Goal: Navigation & Orientation: Find specific page/section

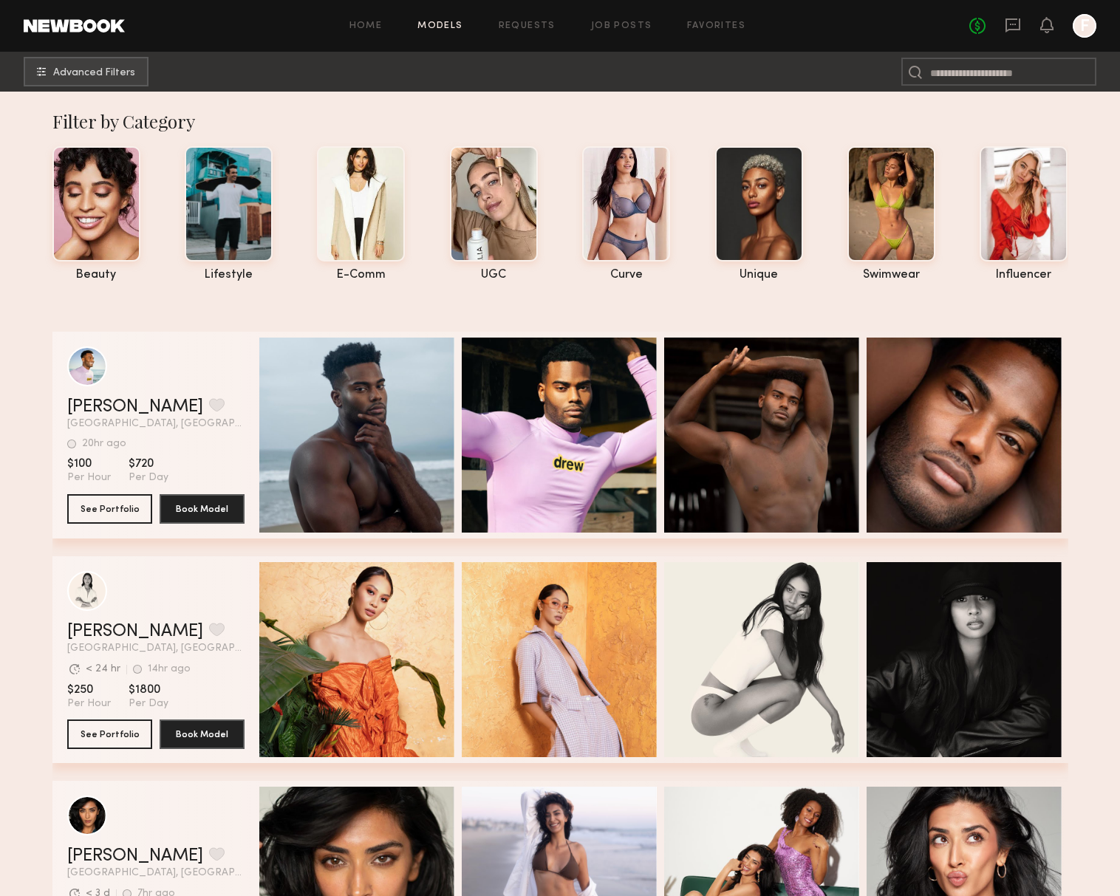
click at [1080, 30] on div at bounding box center [1085, 26] width 24 height 24
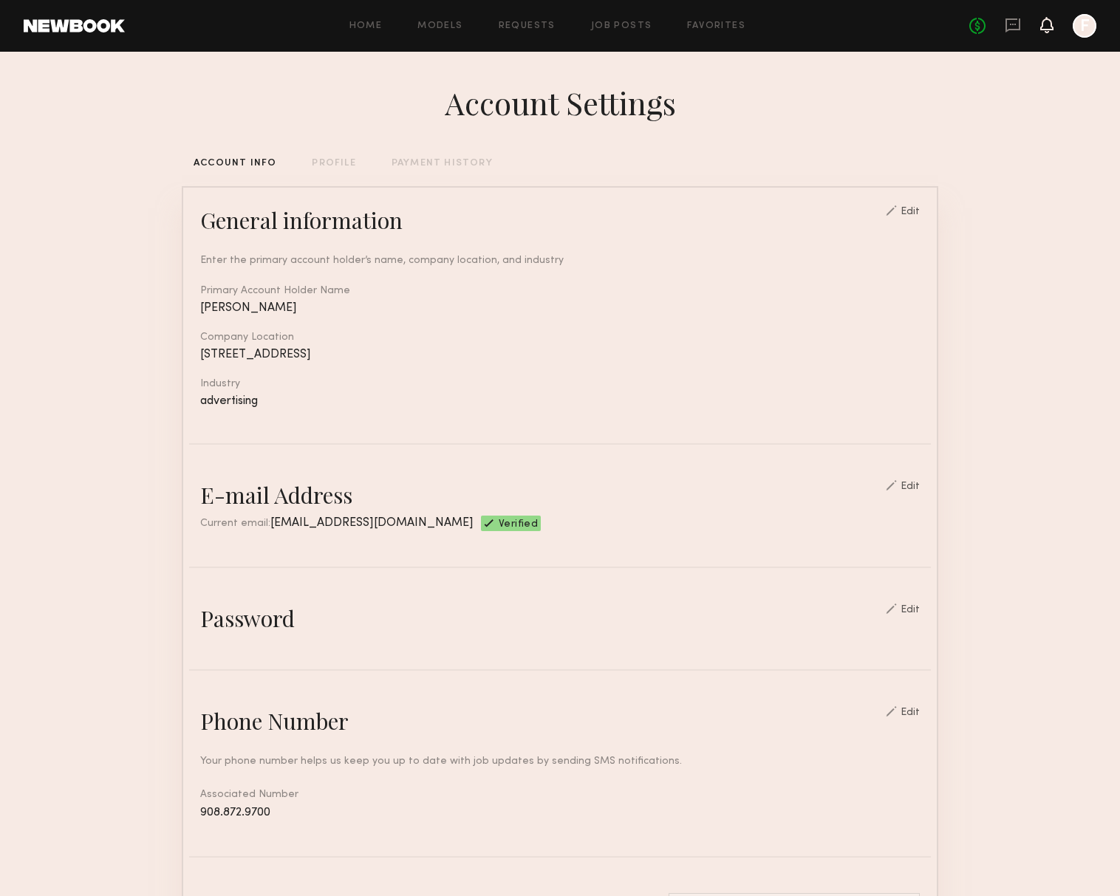
click at [1046, 22] on icon at bounding box center [1047, 24] width 12 height 10
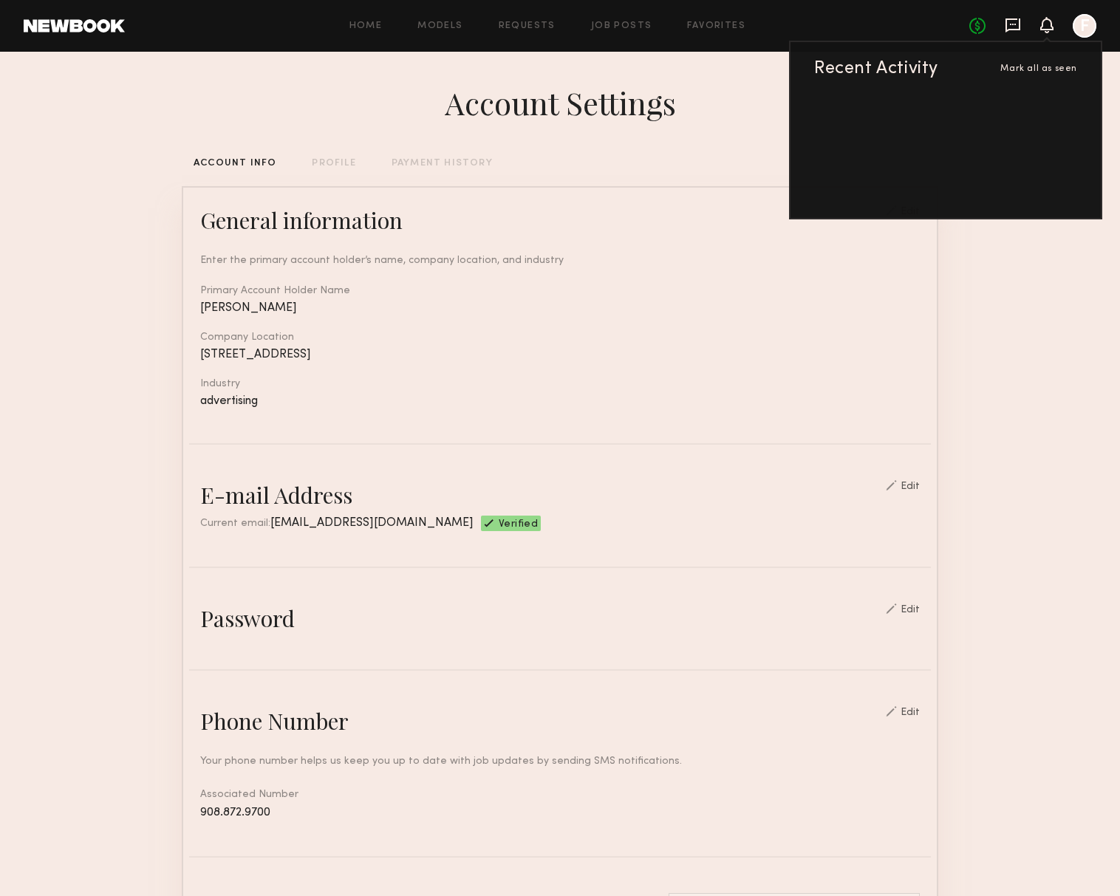
click at [1019, 24] on icon at bounding box center [1013, 25] width 15 height 14
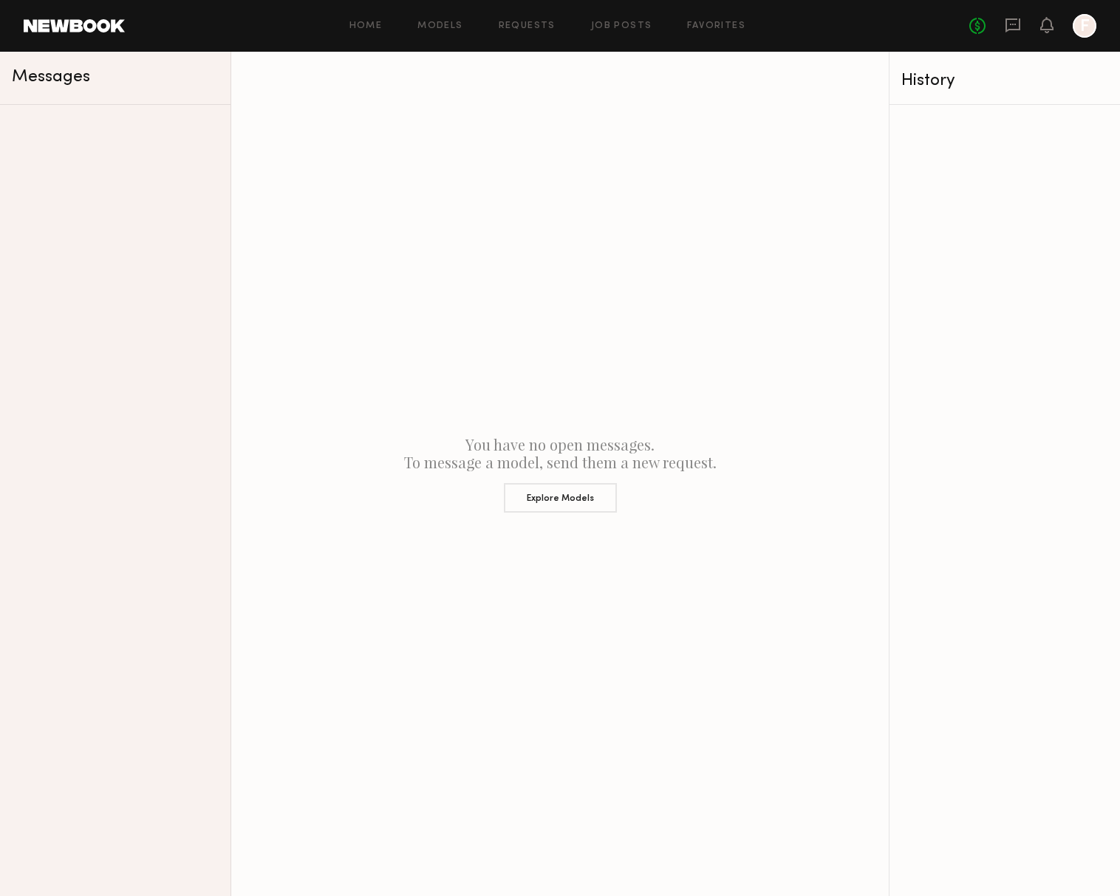
click at [992, 26] on div "No fees up to $5,000 F" at bounding box center [1032, 26] width 127 height 24
click at [979, 27] on link "No fees up to $5,000" at bounding box center [977, 26] width 16 height 16
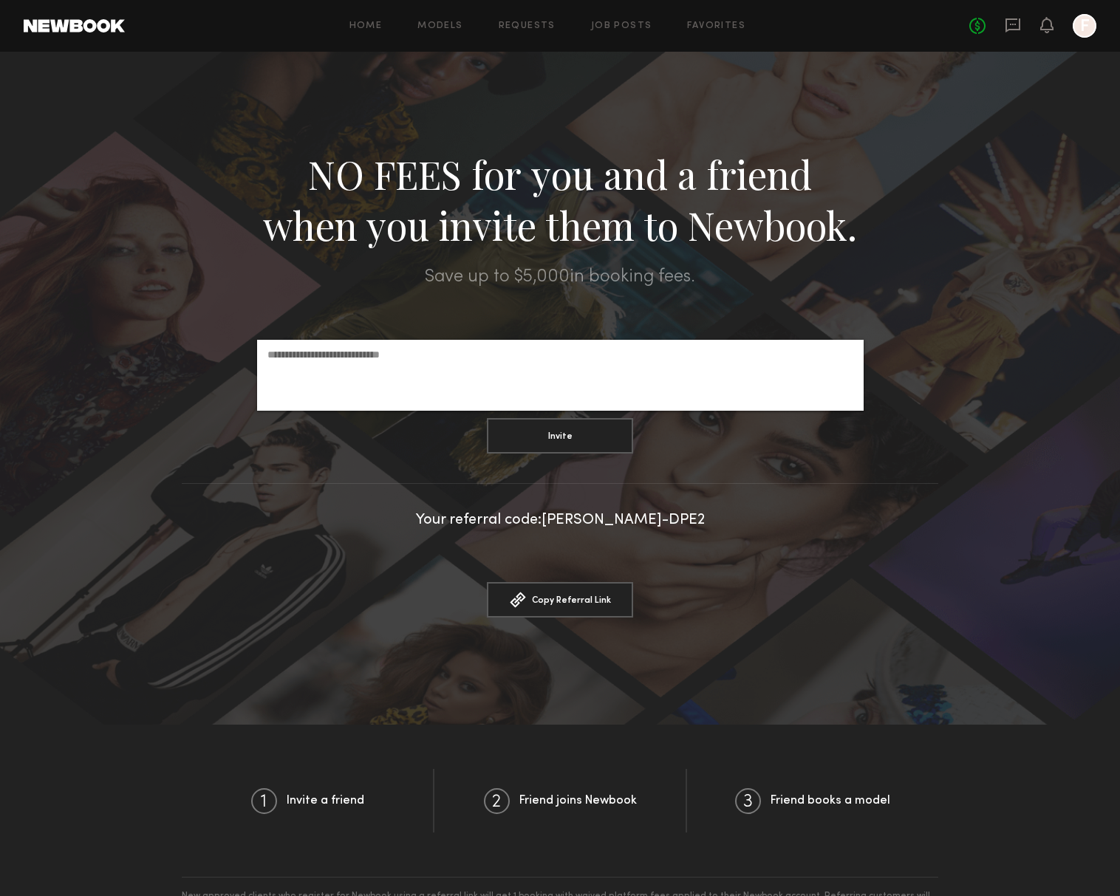
click at [124, 27] on link at bounding box center [74, 25] width 101 height 13
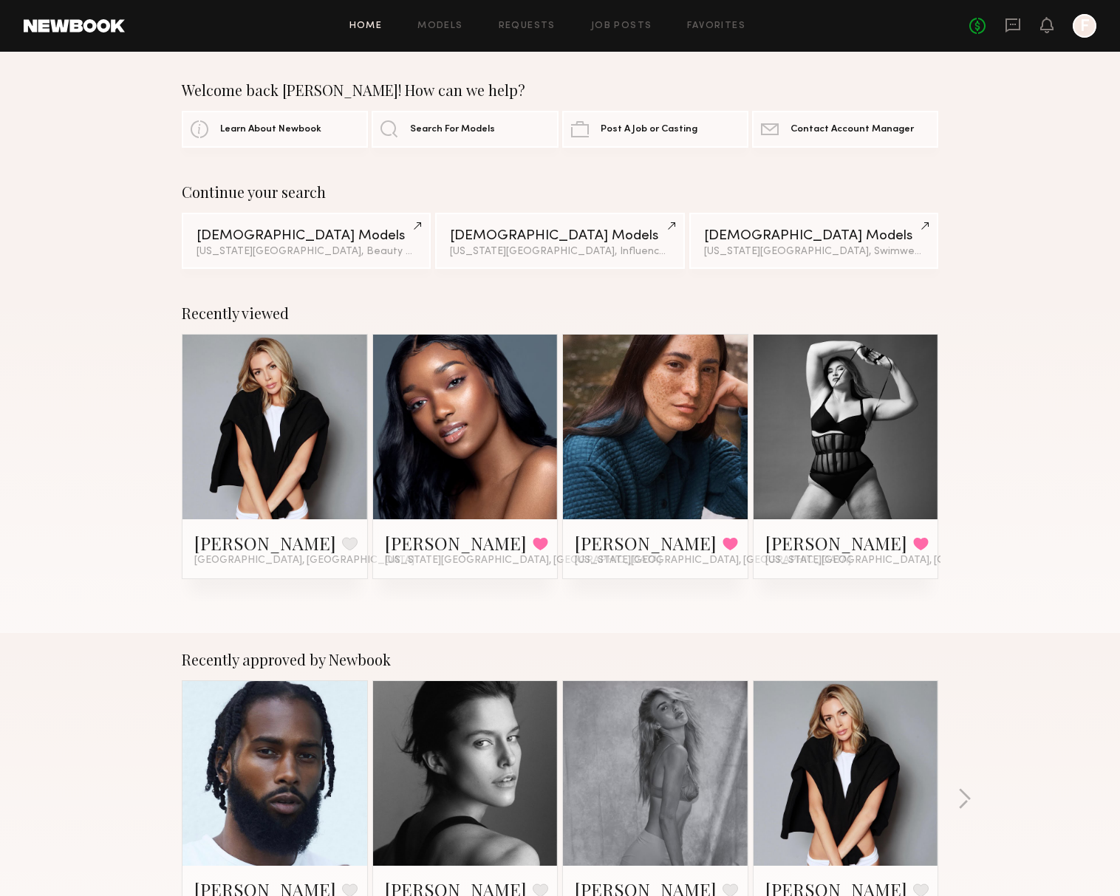
click at [384, 33] on div "Home Models Requests Job Posts Favorites Sign Out No fees up to $5,000 F" at bounding box center [611, 26] width 972 height 24
click at [382, 27] on link "Home" at bounding box center [365, 26] width 33 height 10
click at [789, 137] on link "Contact Newbook Contact Account Manager" at bounding box center [845, 128] width 186 height 37
click at [819, 137] on link "Contact Newbook Contact Account Manager" at bounding box center [845, 128] width 186 height 37
click at [961, 791] on button "button" at bounding box center [965, 800] width 14 height 24
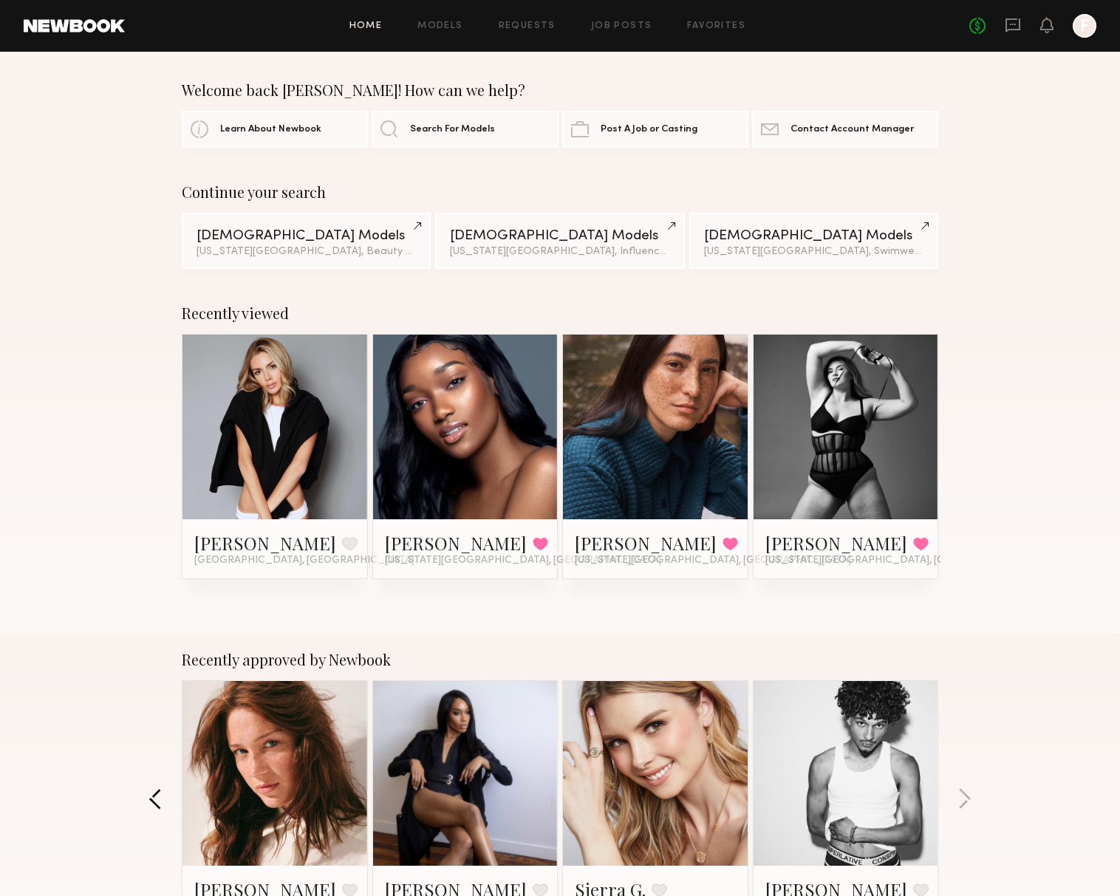
click at [161, 809] on button "button" at bounding box center [156, 800] width 14 height 24
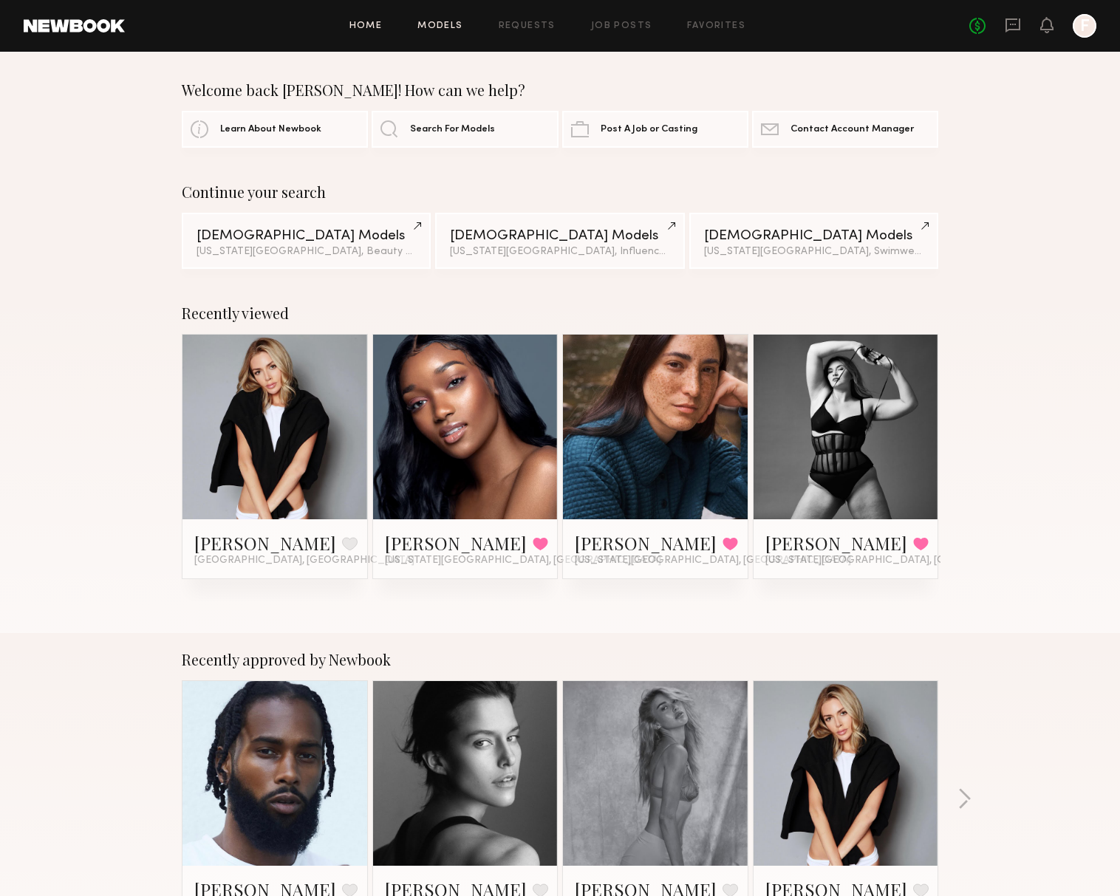
click at [441, 26] on link "Models" at bounding box center [439, 26] width 45 height 10
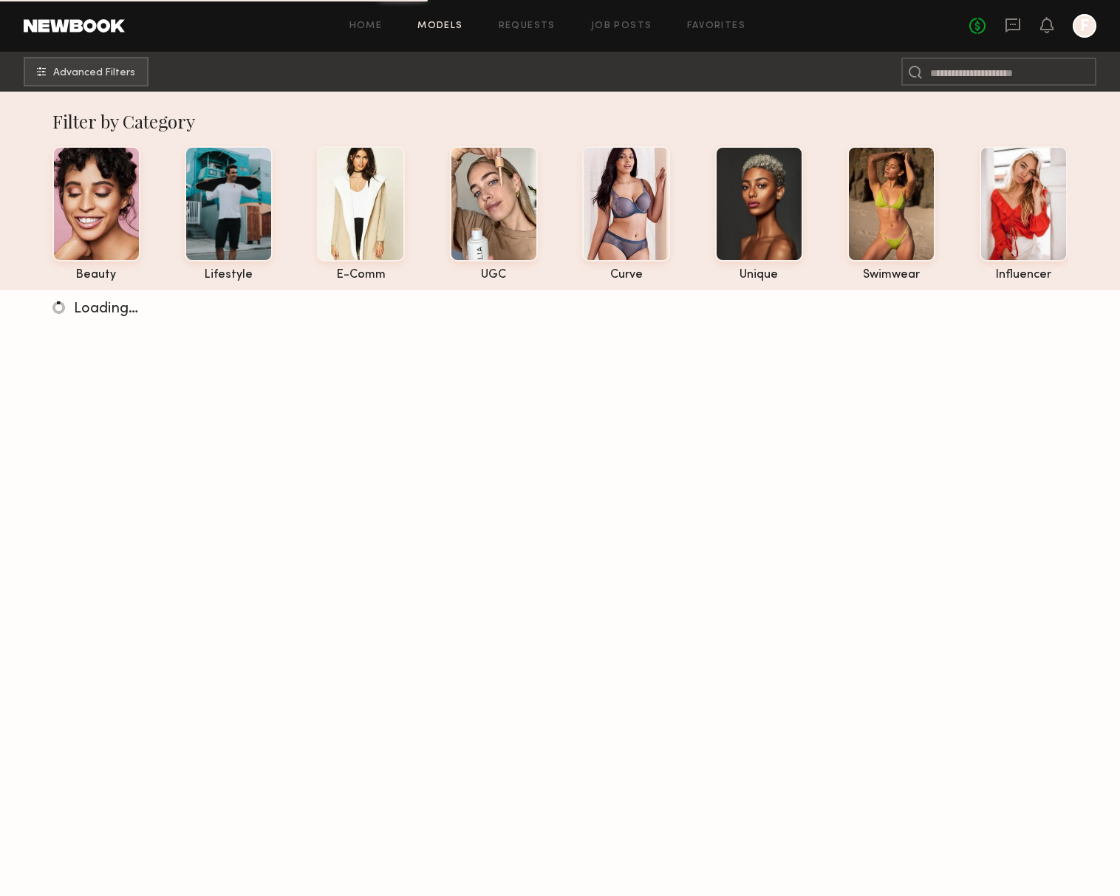
click at [441, 26] on link "Models" at bounding box center [439, 26] width 45 height 10
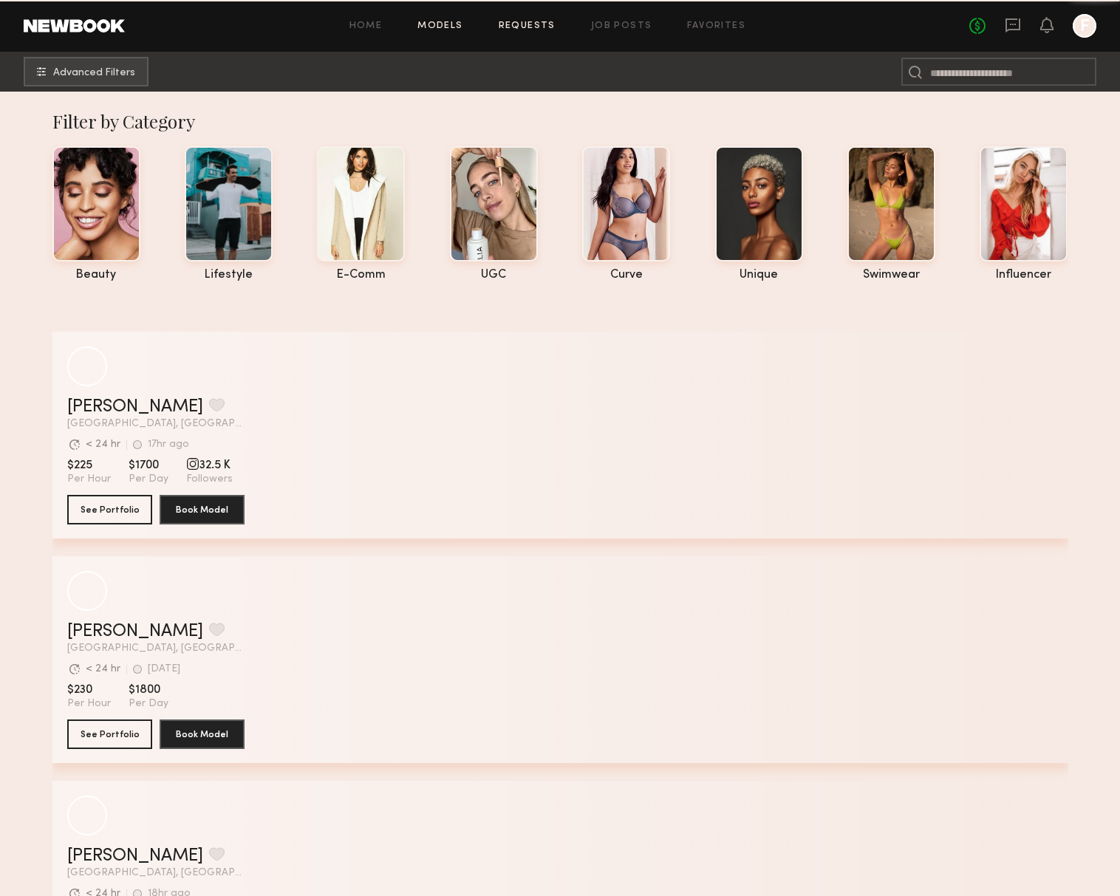
click at [502, 24] on link "Requests" at bounding box center [527, 26] width 57 height 10
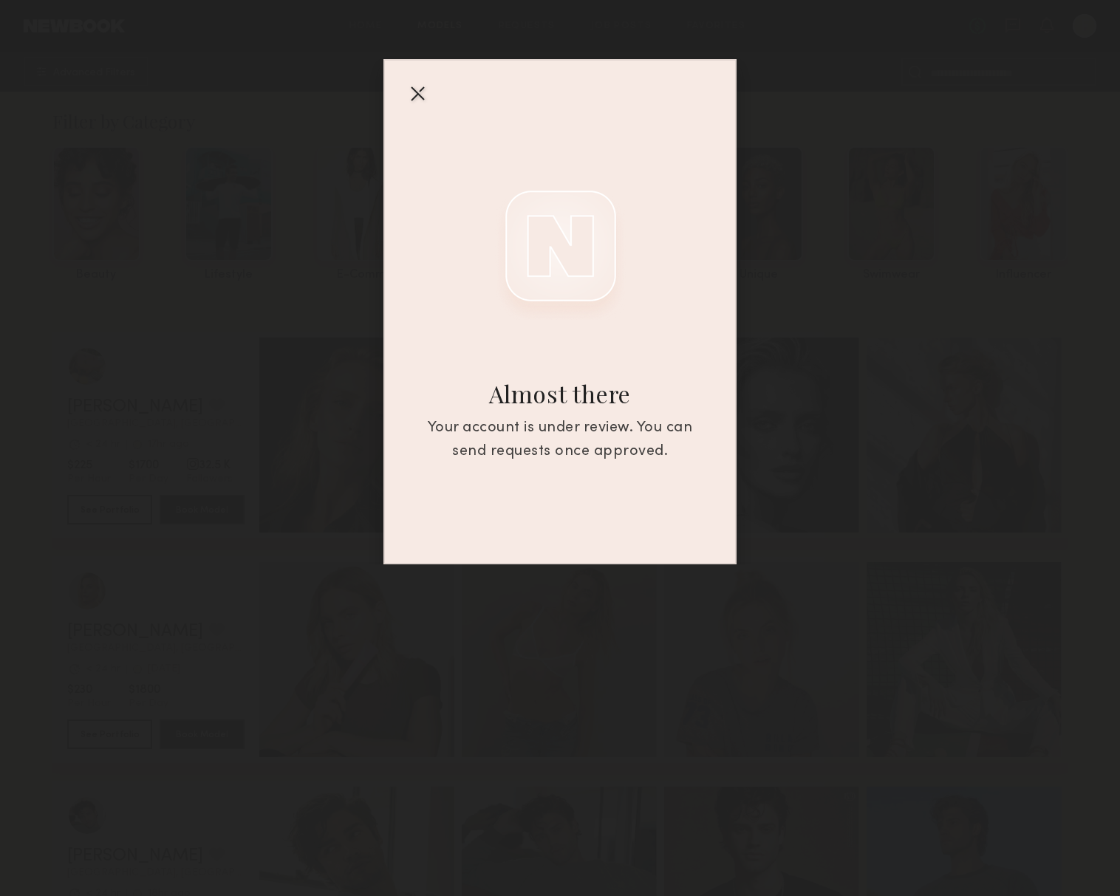
click at [414, 92] on div at bounding box center [418, 93] width 24 height 24
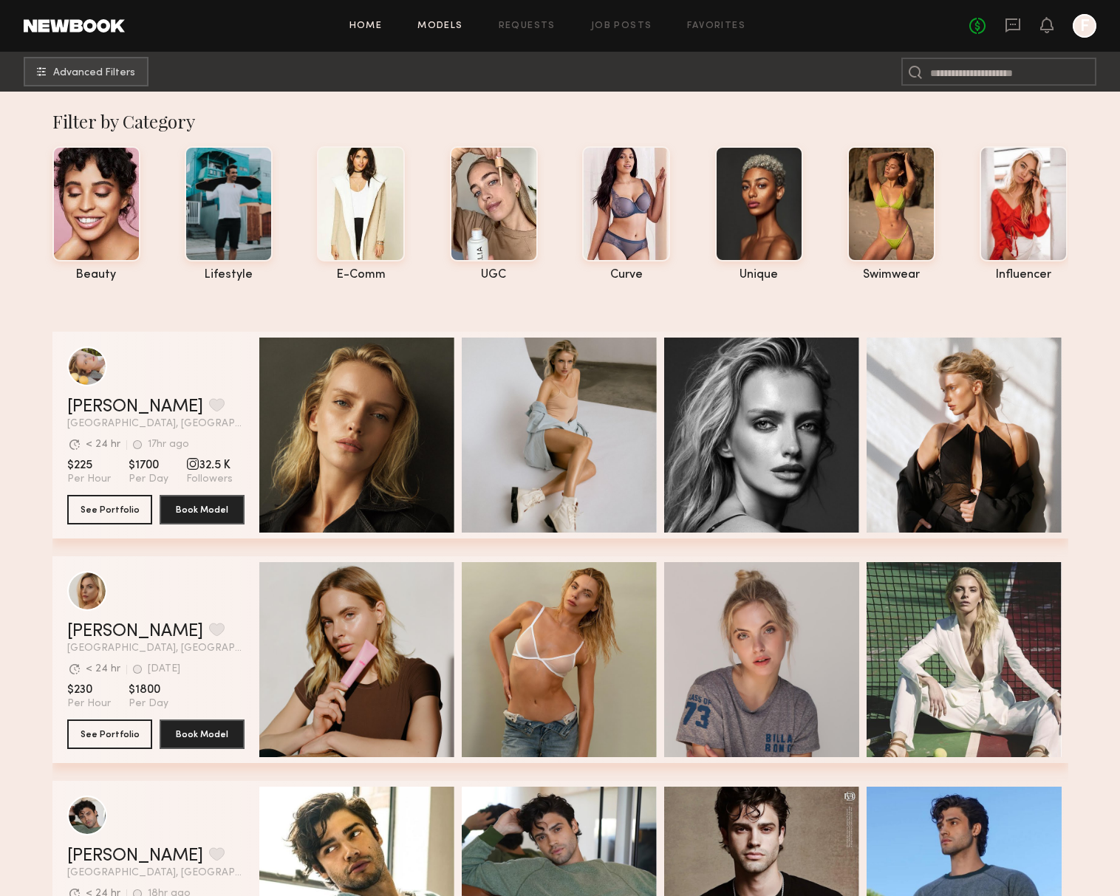
click at [381, 29] on link "Home" at bounding box center [365, 26] width 33 height 10
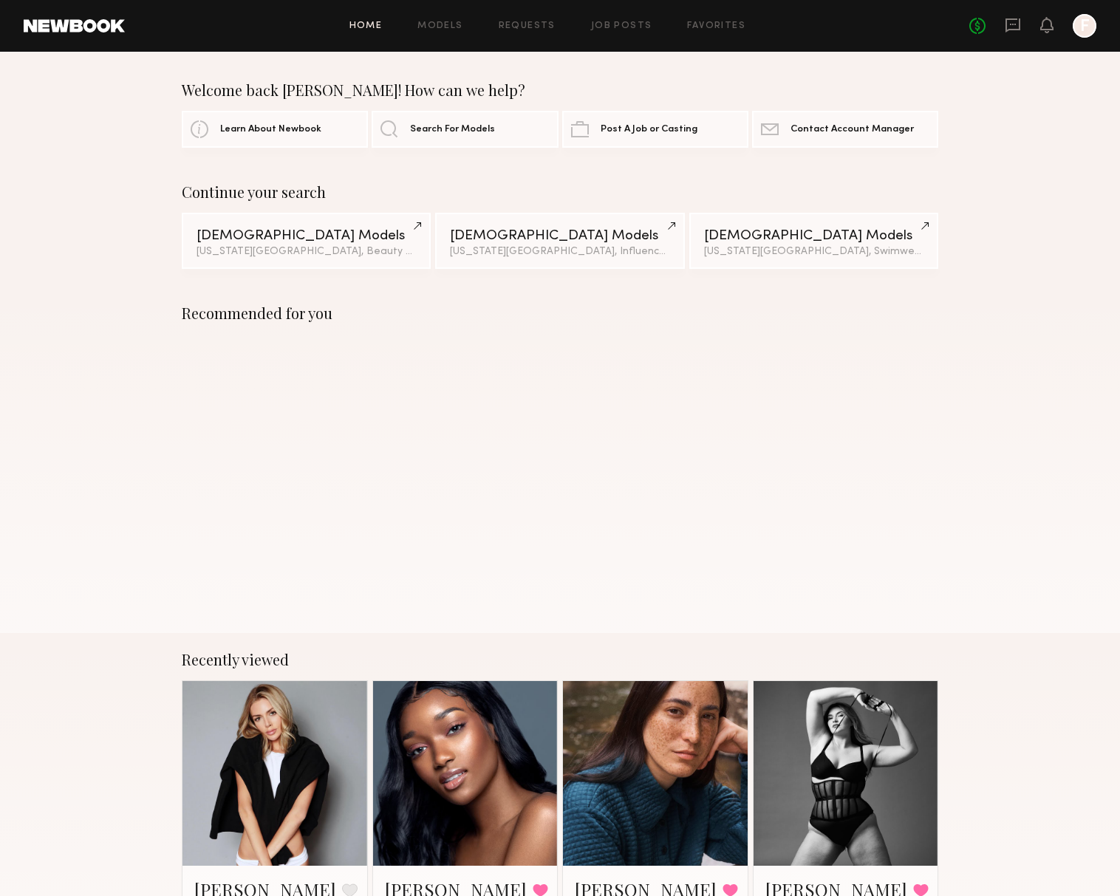
click at [98, 30] on link at bounding box center [74, 25] width 101 height 13
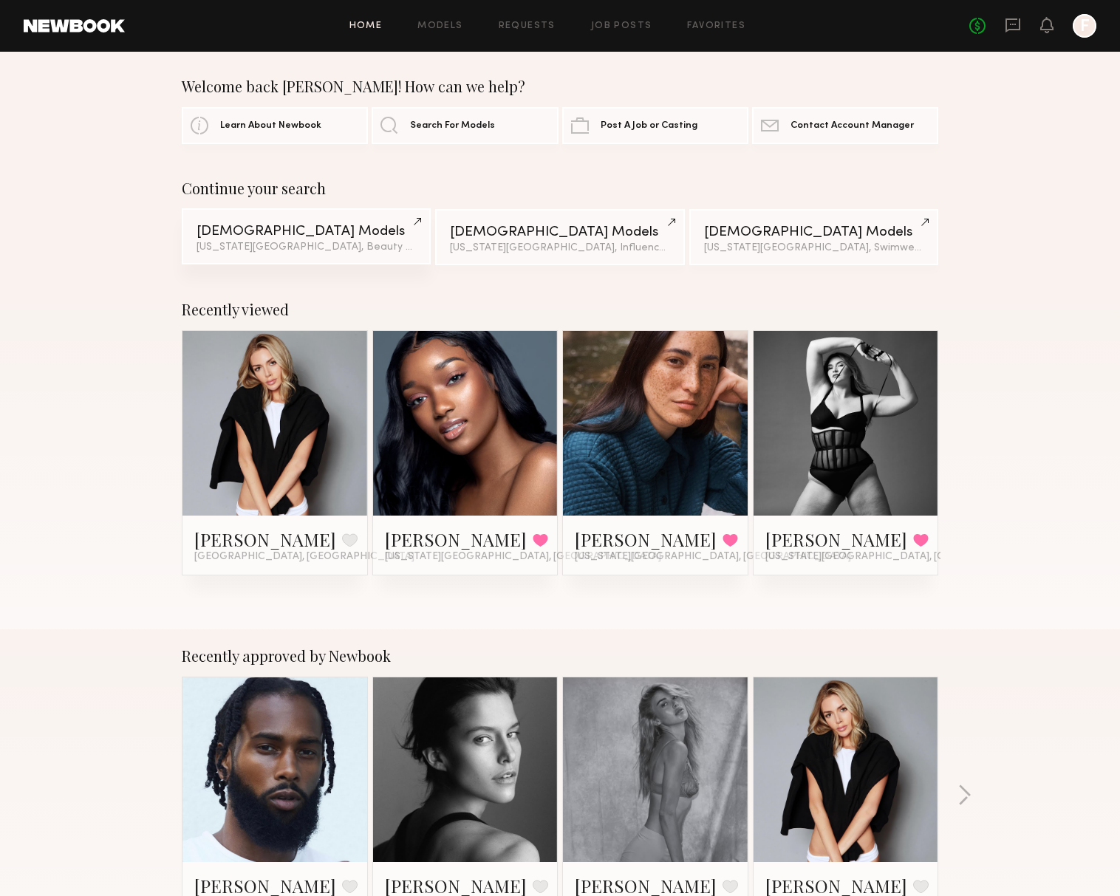
scroll to position [3, 0]
click at [73, 26] on link at bounding box center [74, 25] width 101 height 13
